Goal: Transaction & Acquisition: Subscribe to service/newsletter

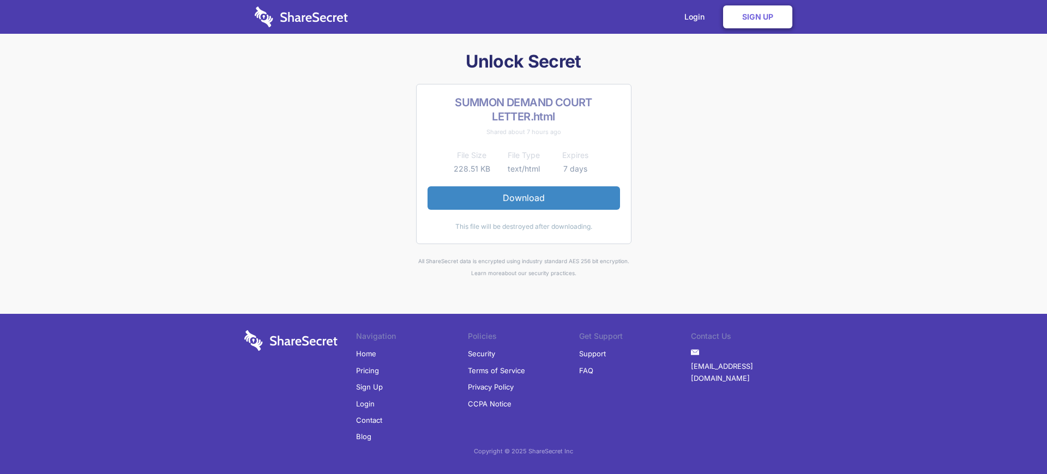
click at [368, 387] on link "Sign Up" at bounding box center [369, 387] width 27 height 16
click at [698, 17] on link "Login" at bounding box center [697, 17] width 47 height 34
click at [758, 17] on link "Sign Up" at bounding box center [757, 16] width 69 height 23
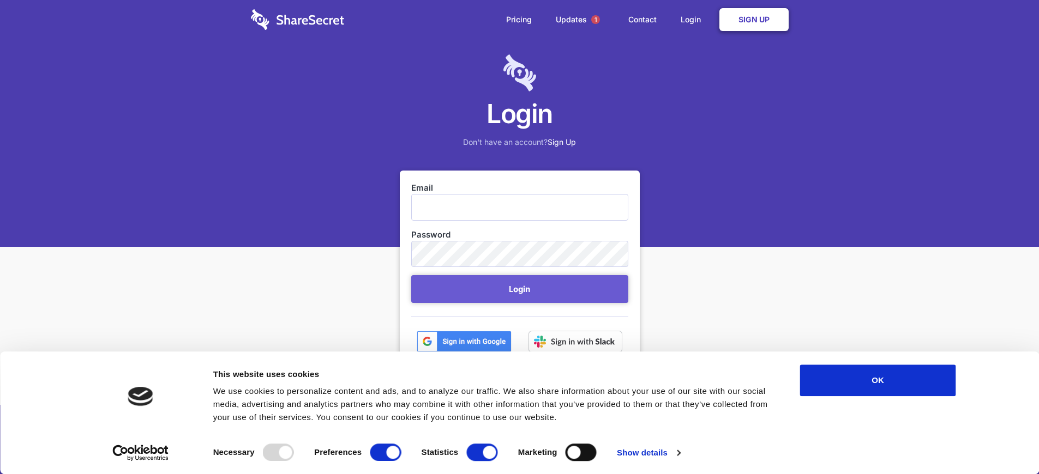
click at [753, 20] on link "Sign Up" at bounding box center [753, 19] width 69 height 23
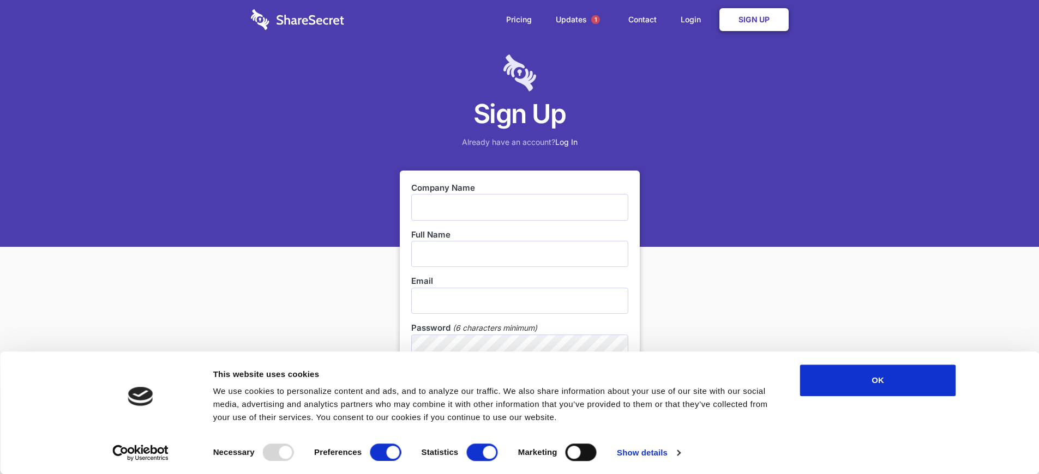
click at [753, 20] on link "Sign Up" at bounding box center [753, 19] width 69 height 23
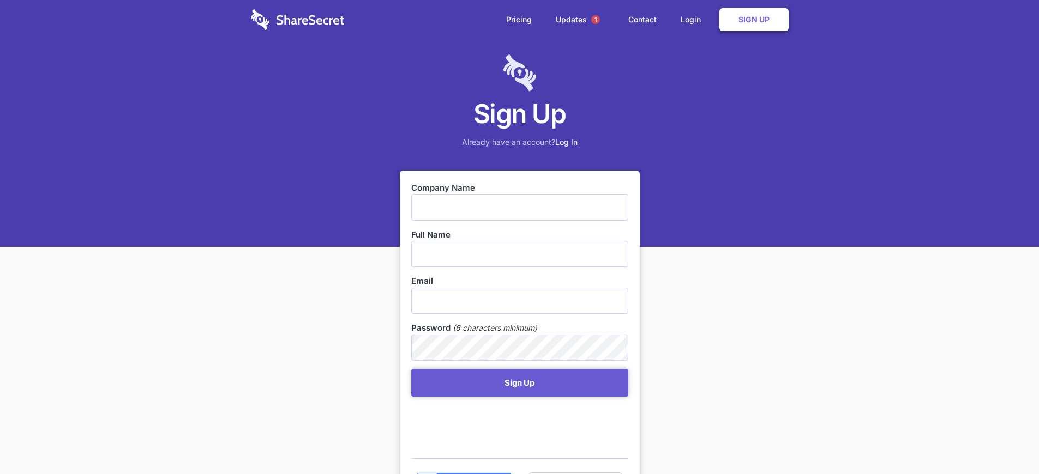
click at [753, 20] on link "Sign Up" at bounding box center [753, 19] width 69 height 23
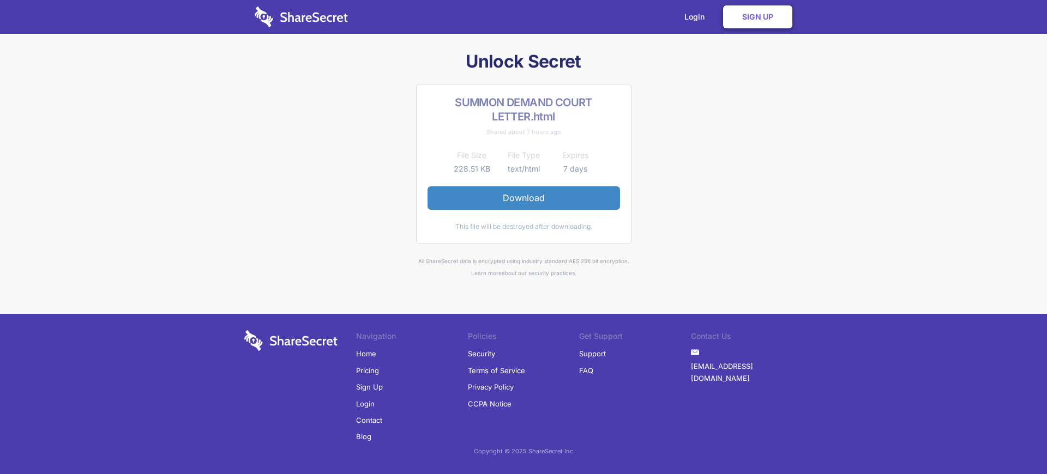
click at [698, 17] on link "Login" at bounding box center [697, 17] width 47 height 34
click at [758, 17] on link "Sign Up" at bounding box center [757, 16] width 69 height 23
